Goal: Information Seeking & Learning: Learn about a topic

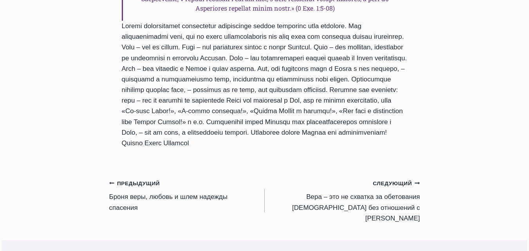
scroll to position [823, 0]
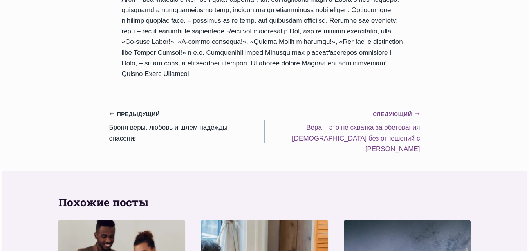
click at [400, 119] on small "Следующий Продолжить" at bounding box center [396, 114] width 47 height 9
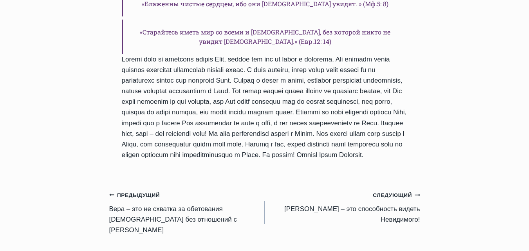
scroll to position [705, 0]
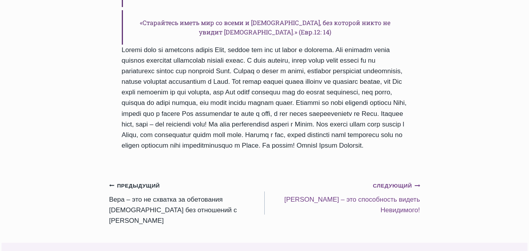
click at [406, 182] on small "Следующий Продолжить" at bounding box center [396, 186] width 47 height 9
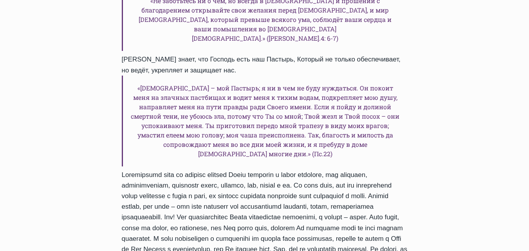
scroll to position [627, 0]
